Goal: Use online tool/utility

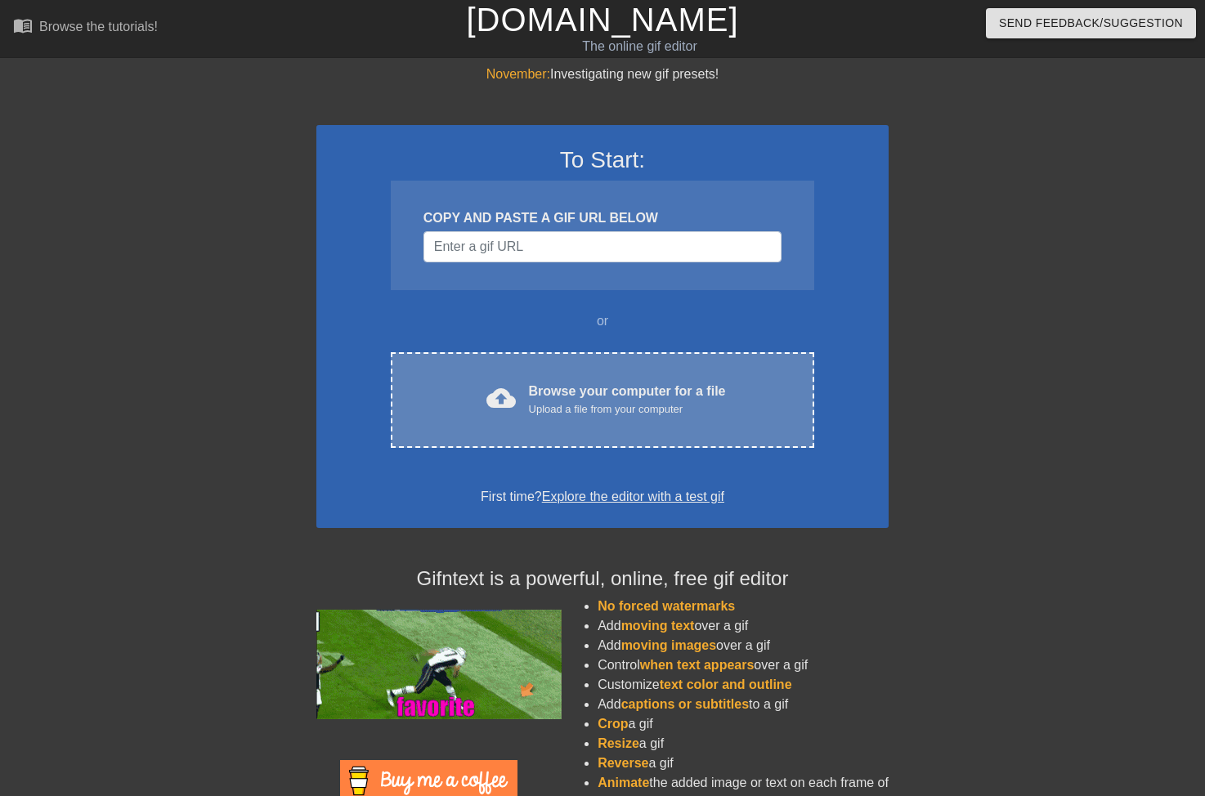
click at [573, 412] on div "Upload a file from your computer" at bounding box center [627, 409] width 197 height 16
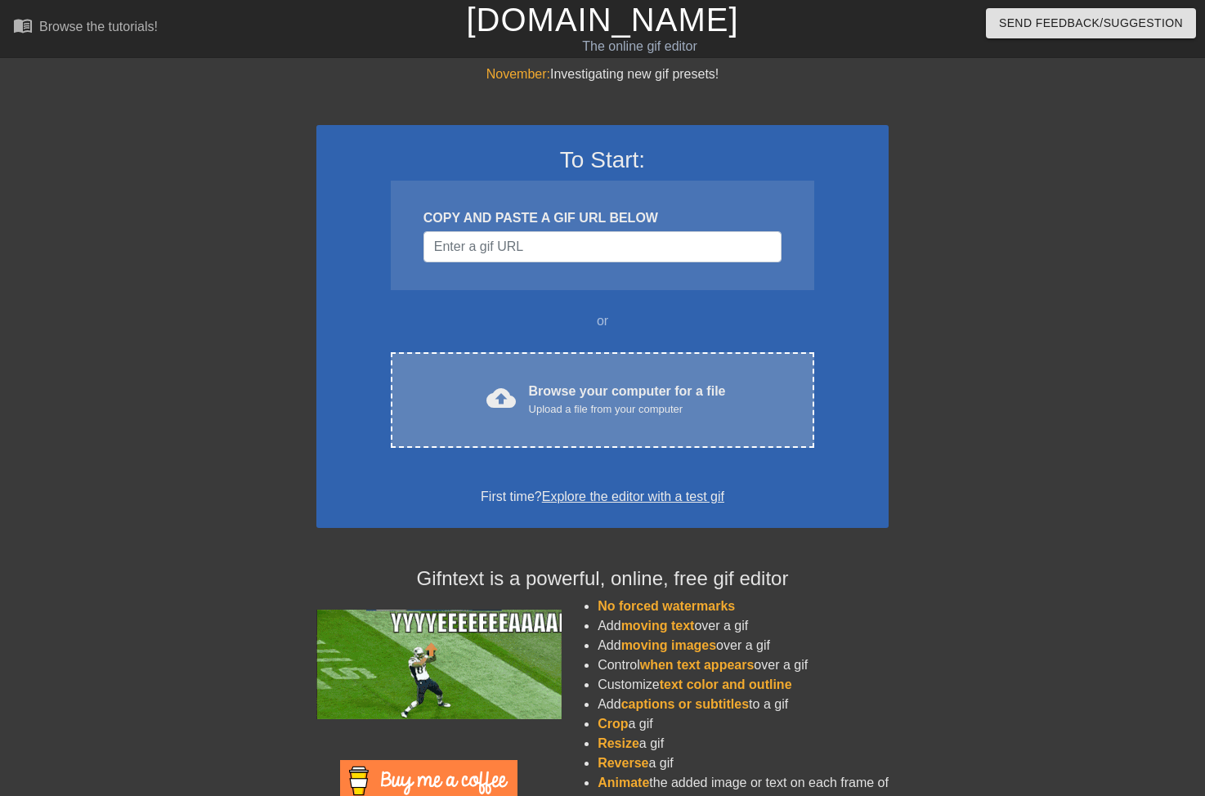
click at [606, 406] on div "Upload a file from your computer" at bounding box center [627, 409] width 197 height 16
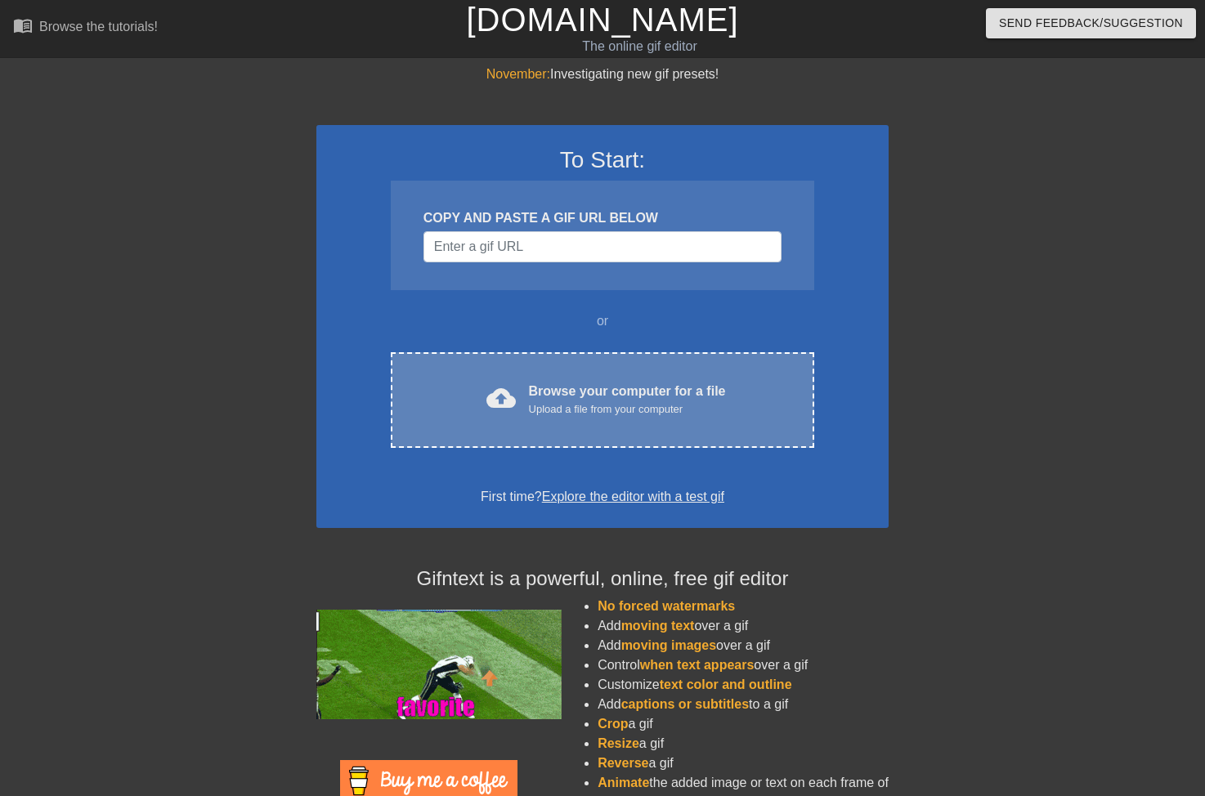
click at [564, 384] on div "Browse your computer for a file Upload a file from your computer" at bounding box center [627, 400] width 197 height 36
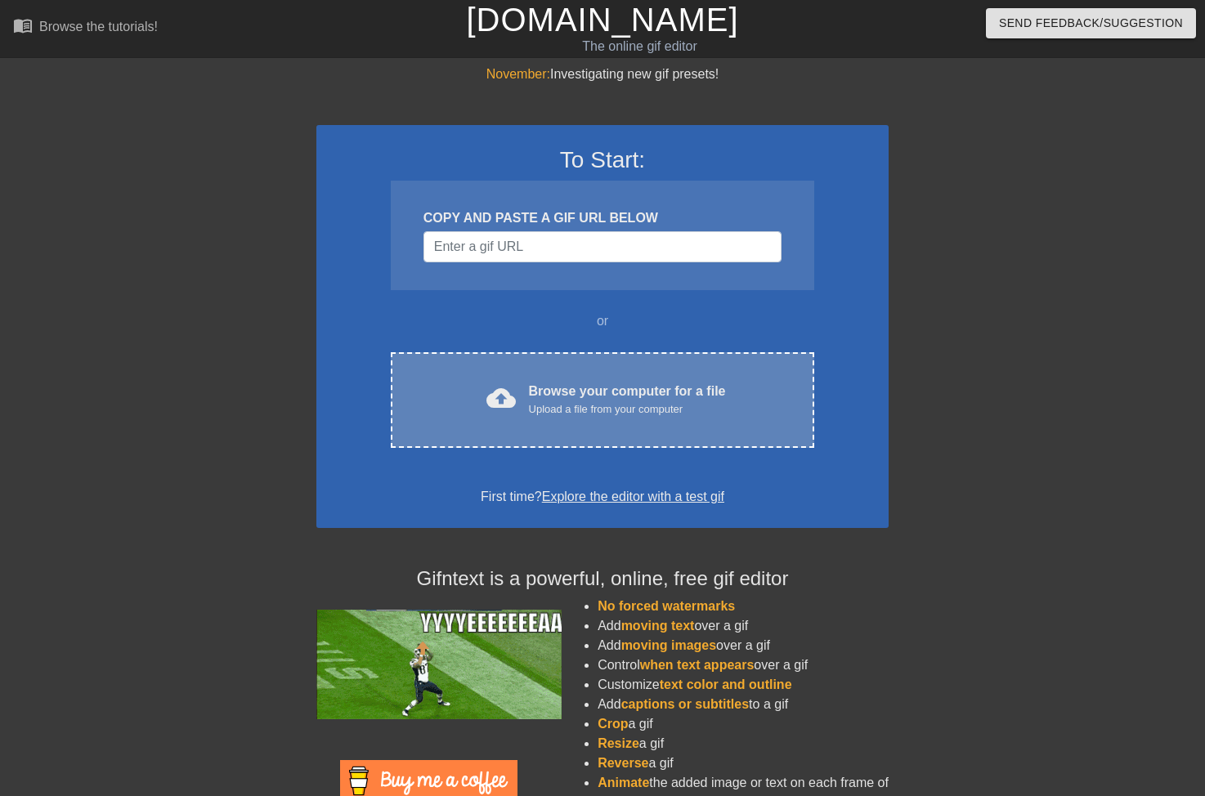
click at [530, 411] on div "Upload a file from your computer" at bounding box center [627, 409] width 197 height 16
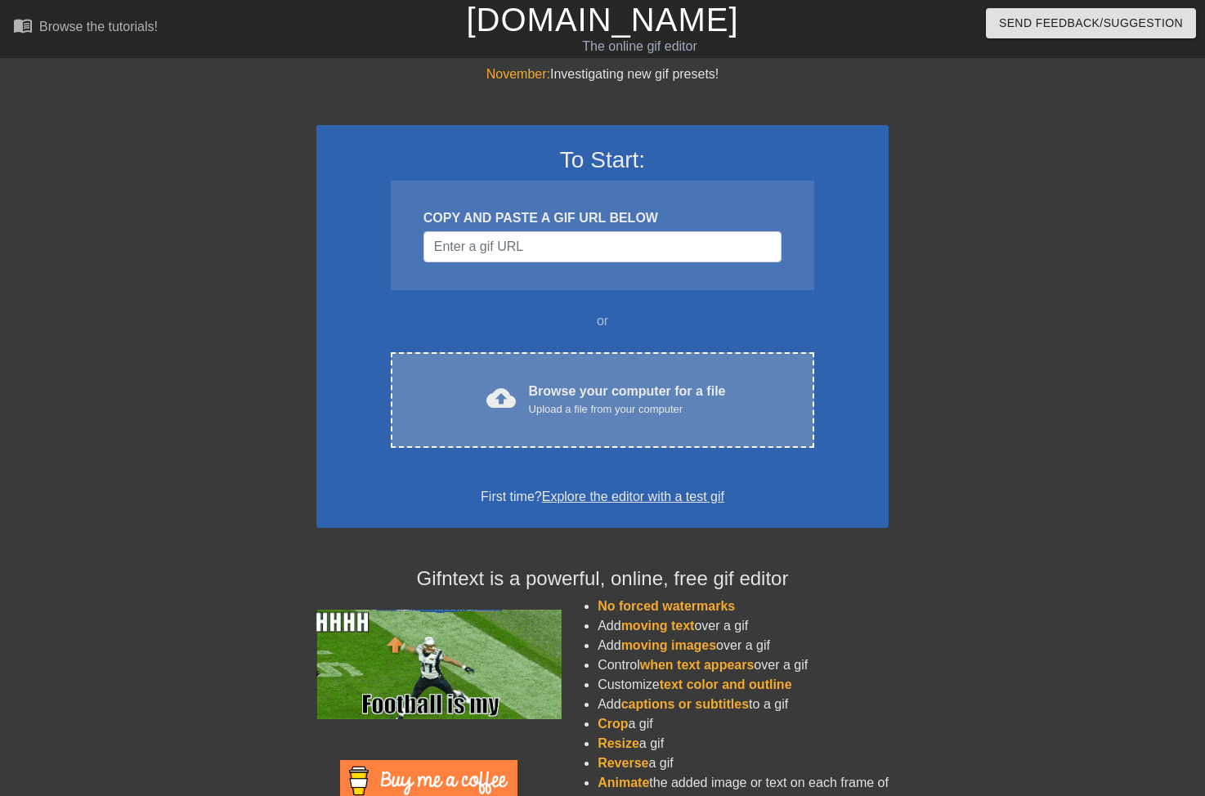
click at [493, 414] on div "cloud_upload" at bounding box center [498, 400] width 36 height 35
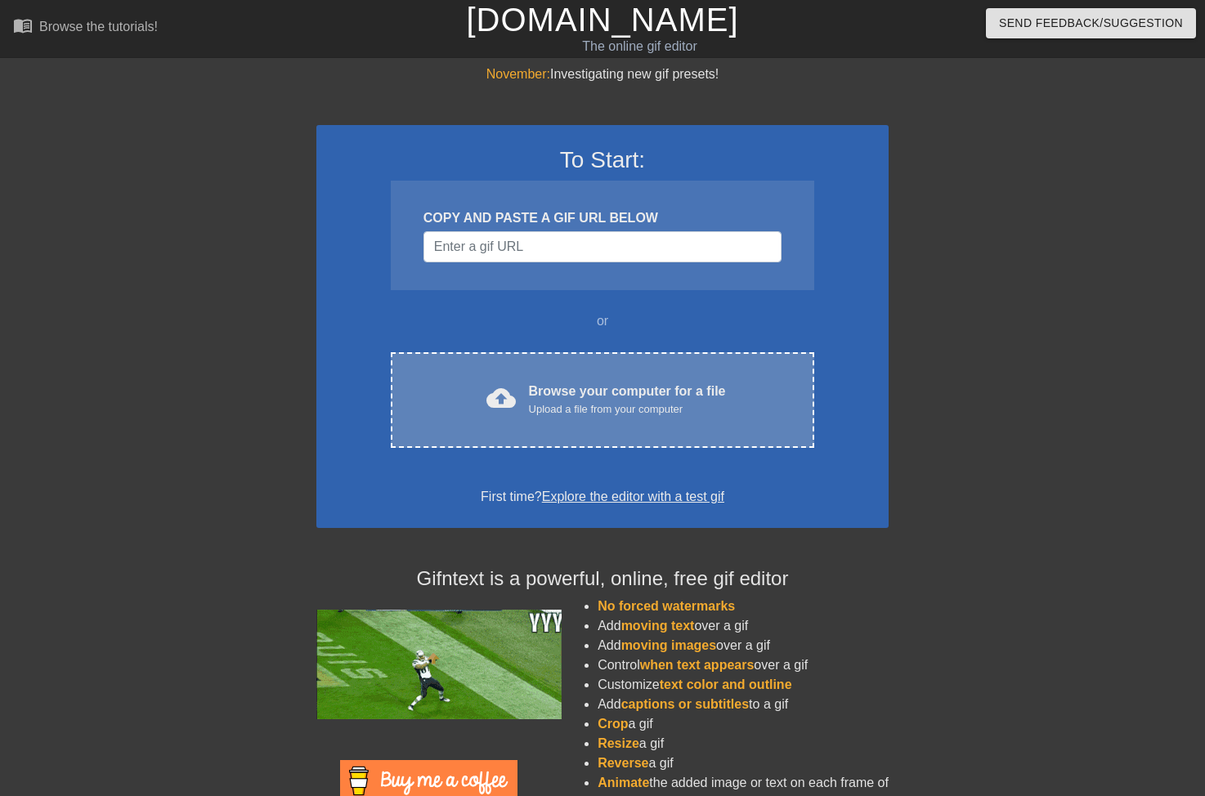
click at [499, 384] on span "cloud_upload" at bounding box center [500, 397] width 29 height 29
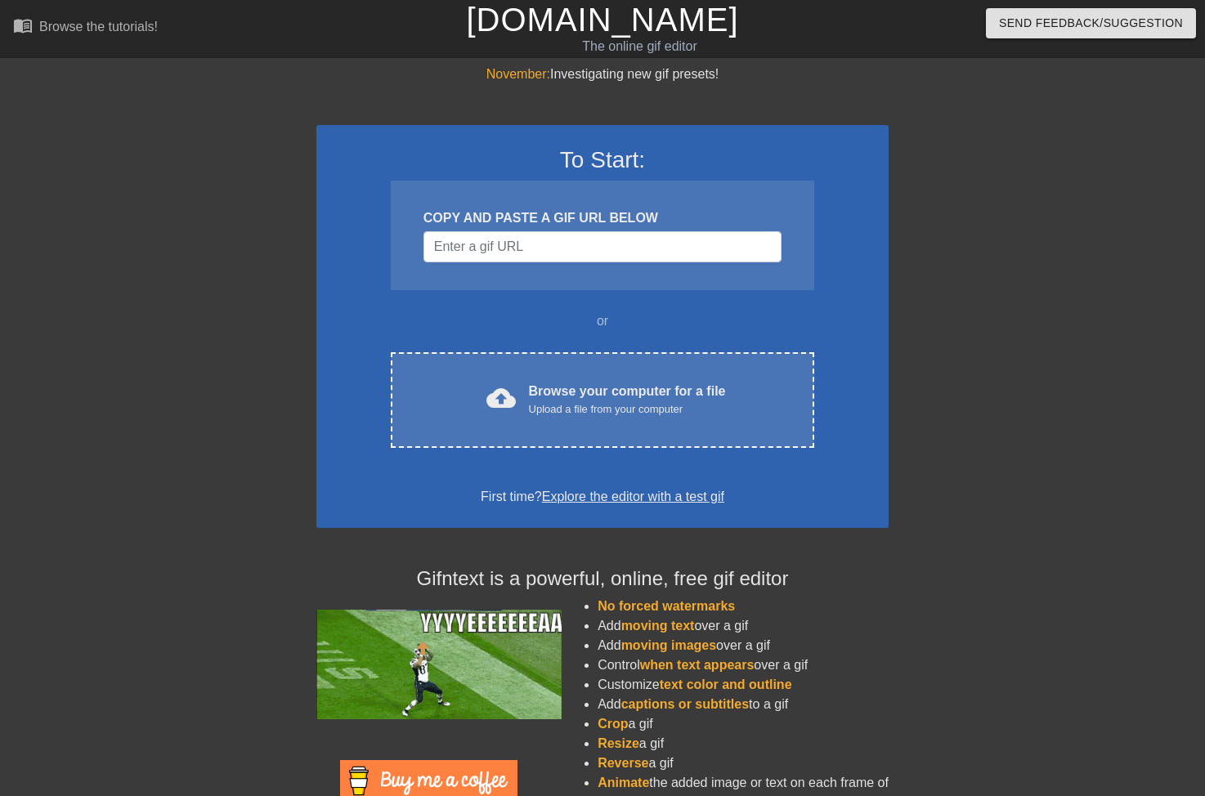
scroll to position [0, 1]
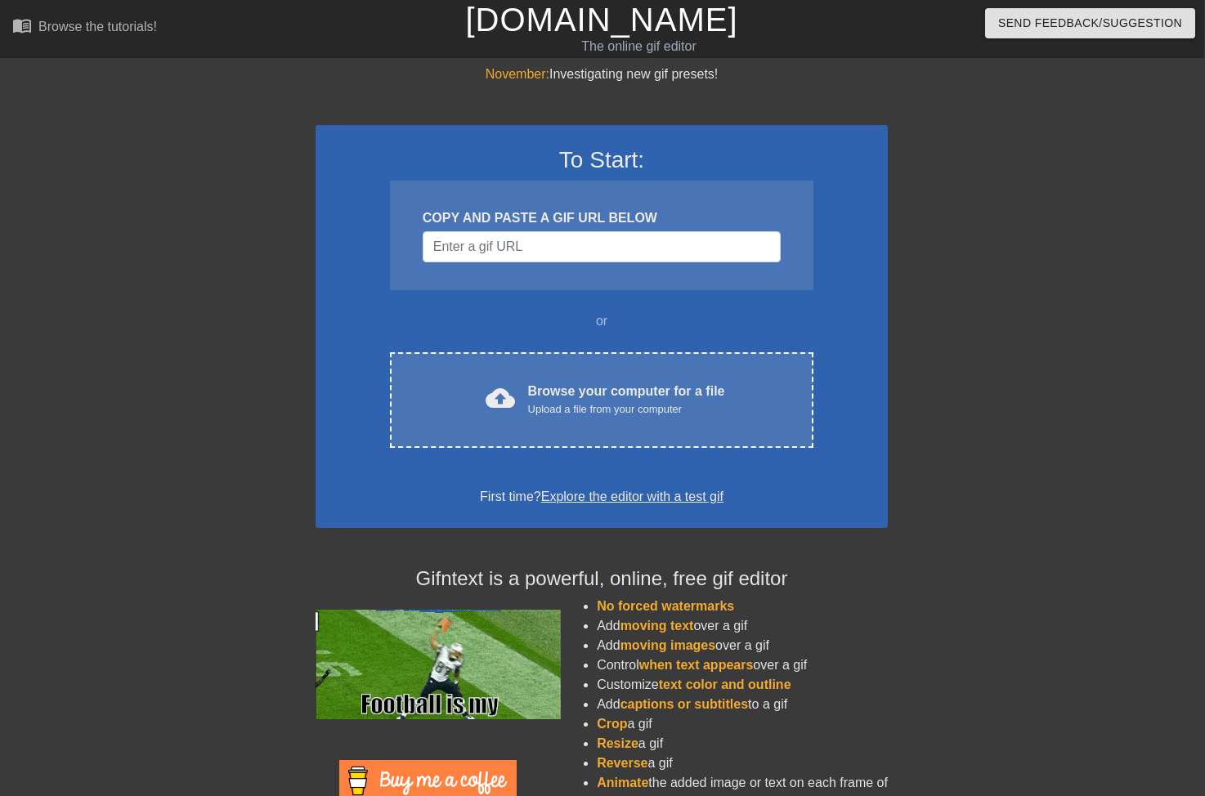
click at [1022, 498] on div at bounding box center [1029, 310] width 245 height 490
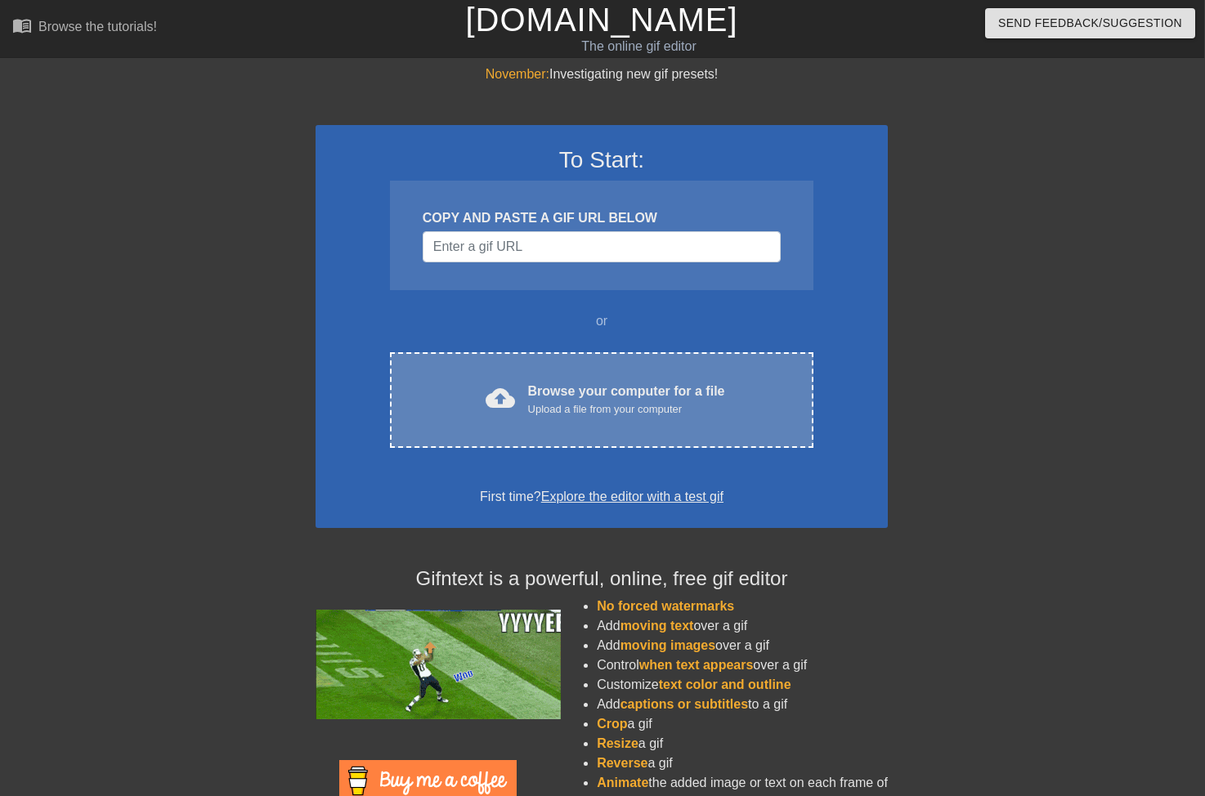
click at [630, 418] on div "cloud_upload Browse your computer for a file Upload a file from your computer C…" at bounding box center [601, 400] width 423 height 96
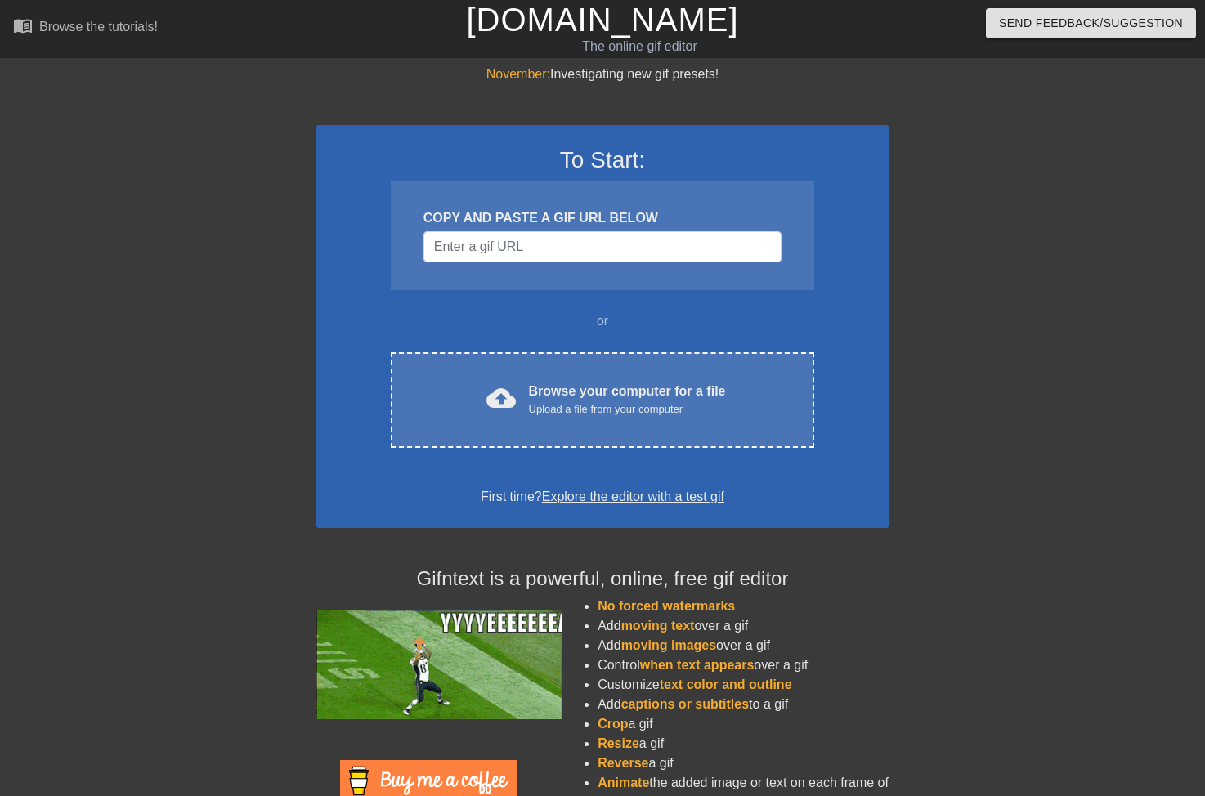
scroll to position [0, 1]
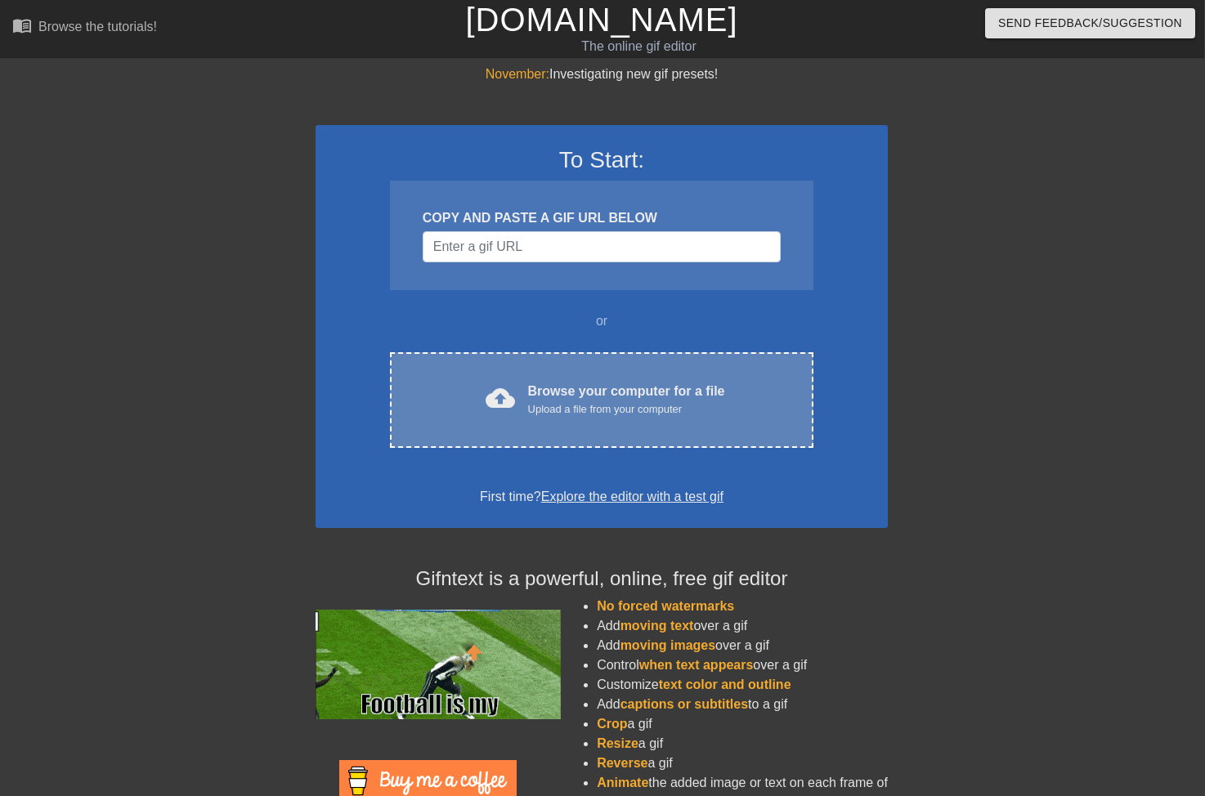
click at [511, 382] on div "cloud_upload Browse your computer for a file Upload a file from your computer" at bounding box center [601, 400] width 355 height 37
